Goal: Find specific page/section: Find specific page/section

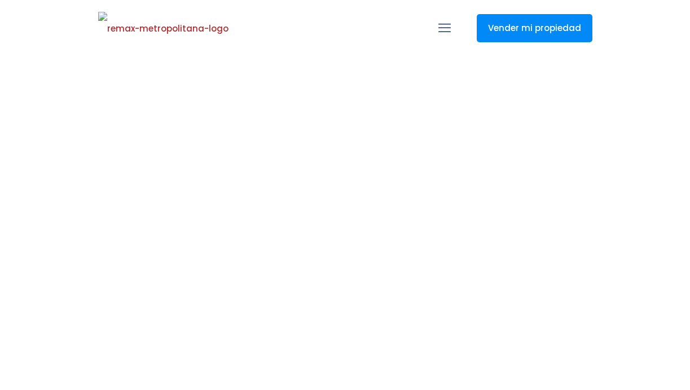
select select
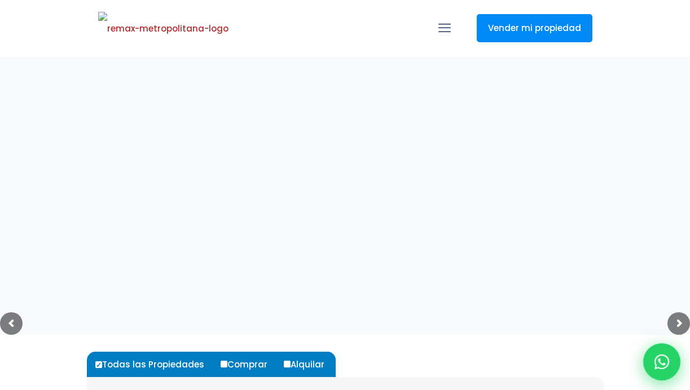
click at [654, 367] on icon at bounding box center [661, 362] width 15 height 15
